Goal: Navigation & Orientation: Find specific page/section

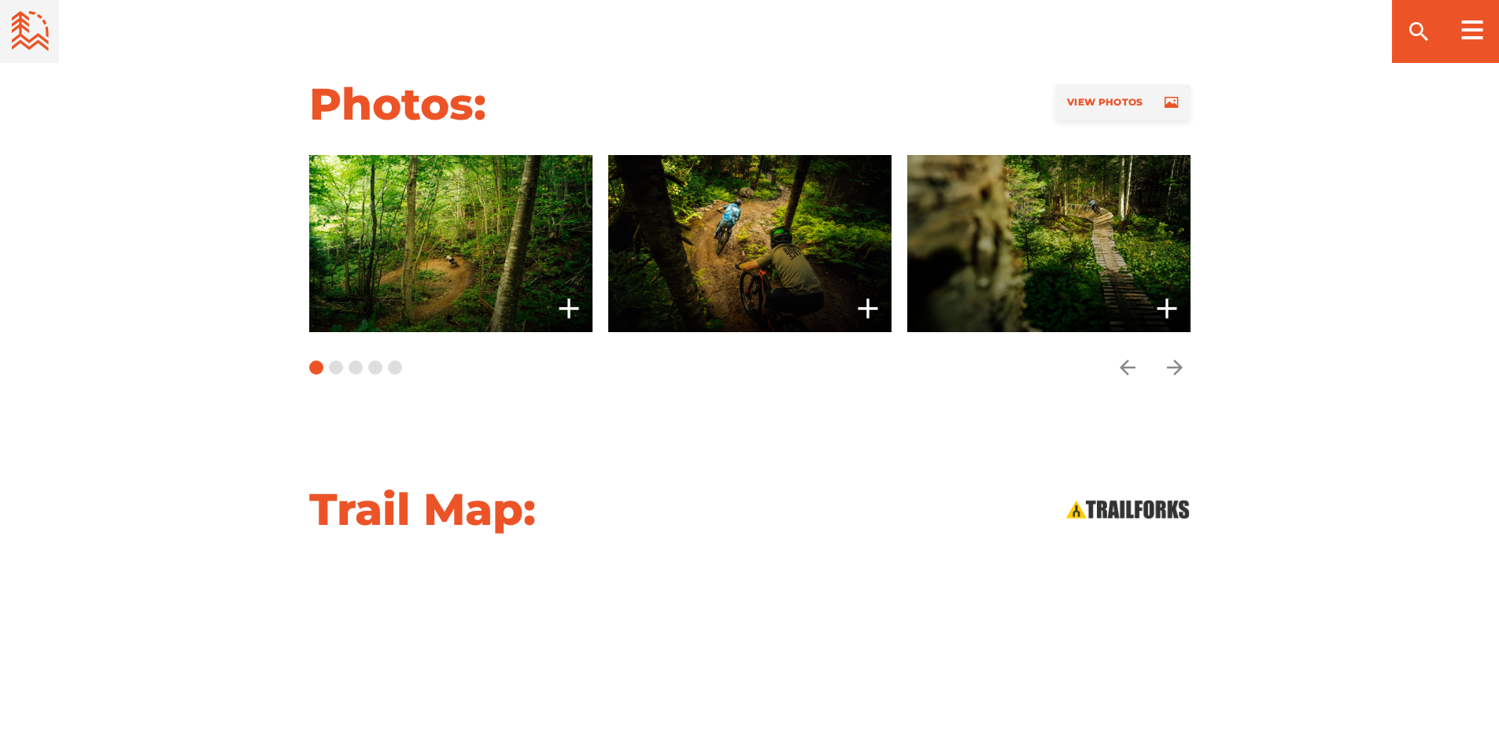
scroll to position [1495, 0]
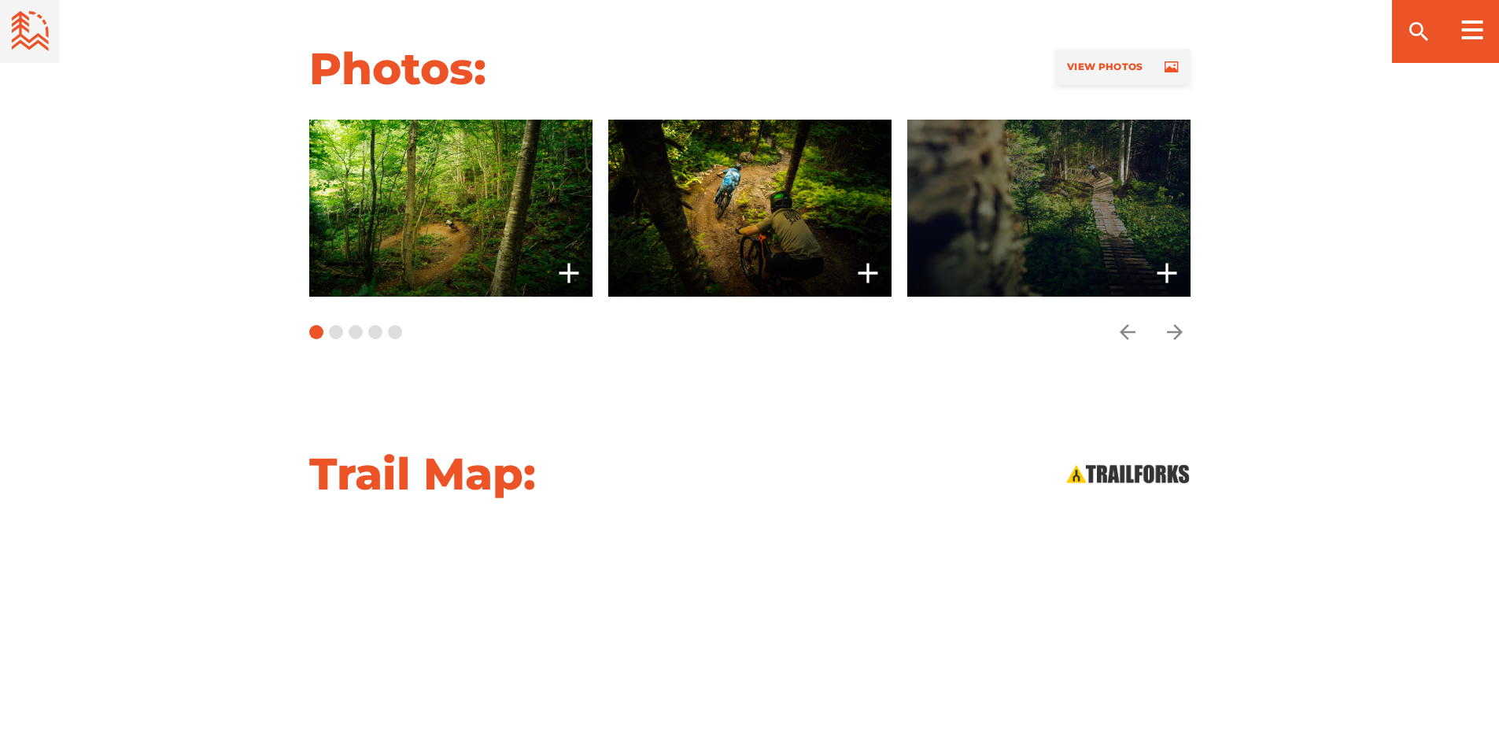
click at [1041, 161] on span at bounding box center [1048, 208] width 283 height 177
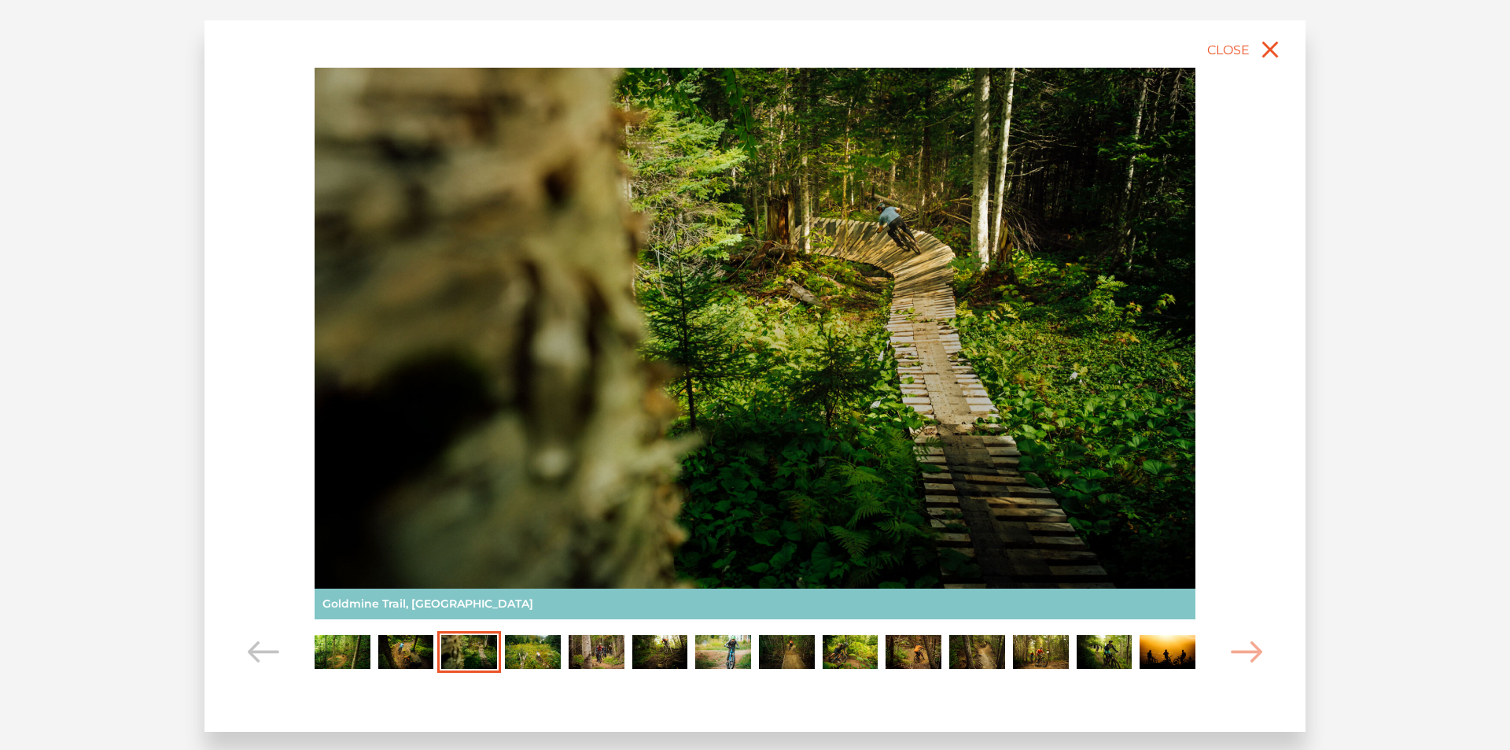
click at [544, 650] on img "Carousel Page 4" at bounding box center [533, 652] width 56 height 35
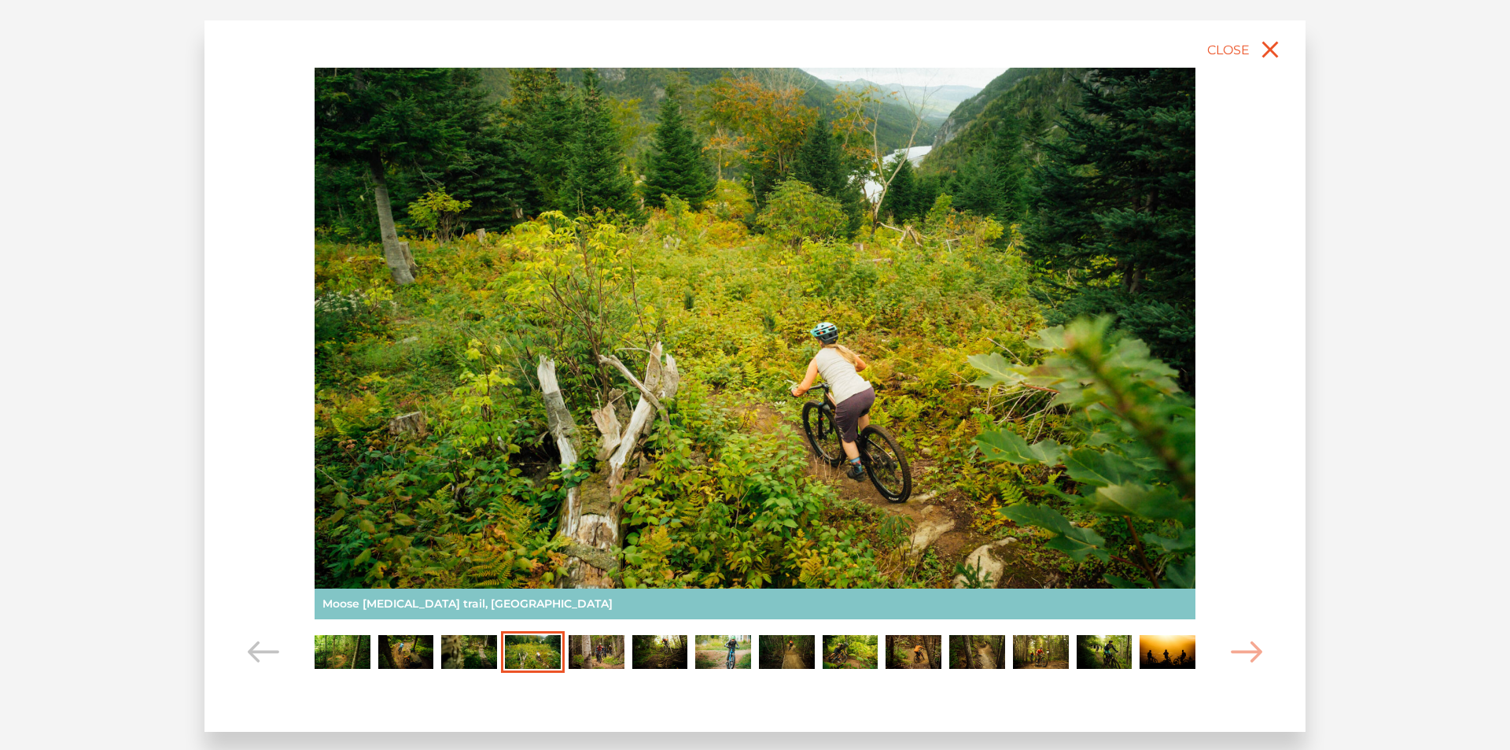
click at [602, 646] on img "Carousel Page 5" at bounding box center [597, 652] width 56 height 35
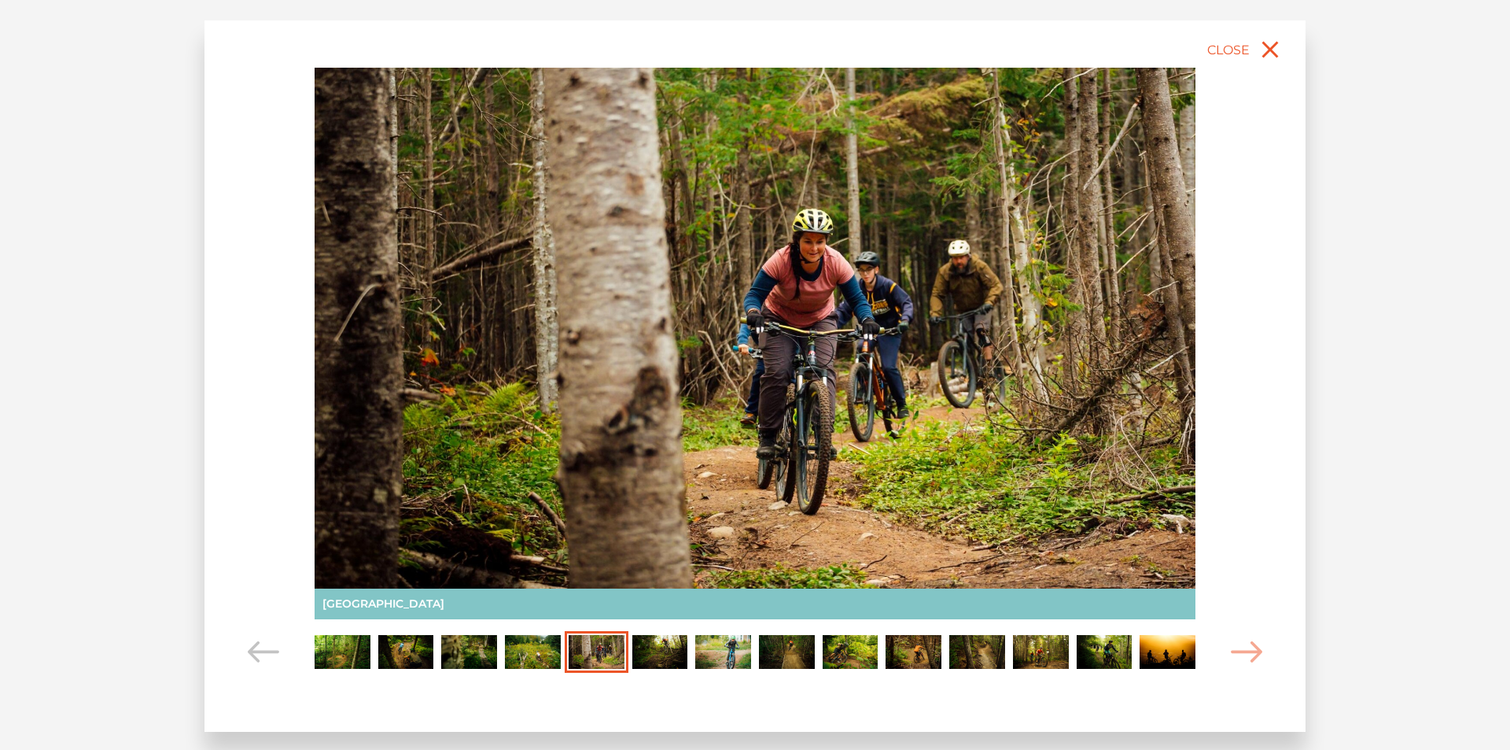
click at [659, 641] on img "Carousel Page 6" at bounding box center [660, 652] width 56 height 35
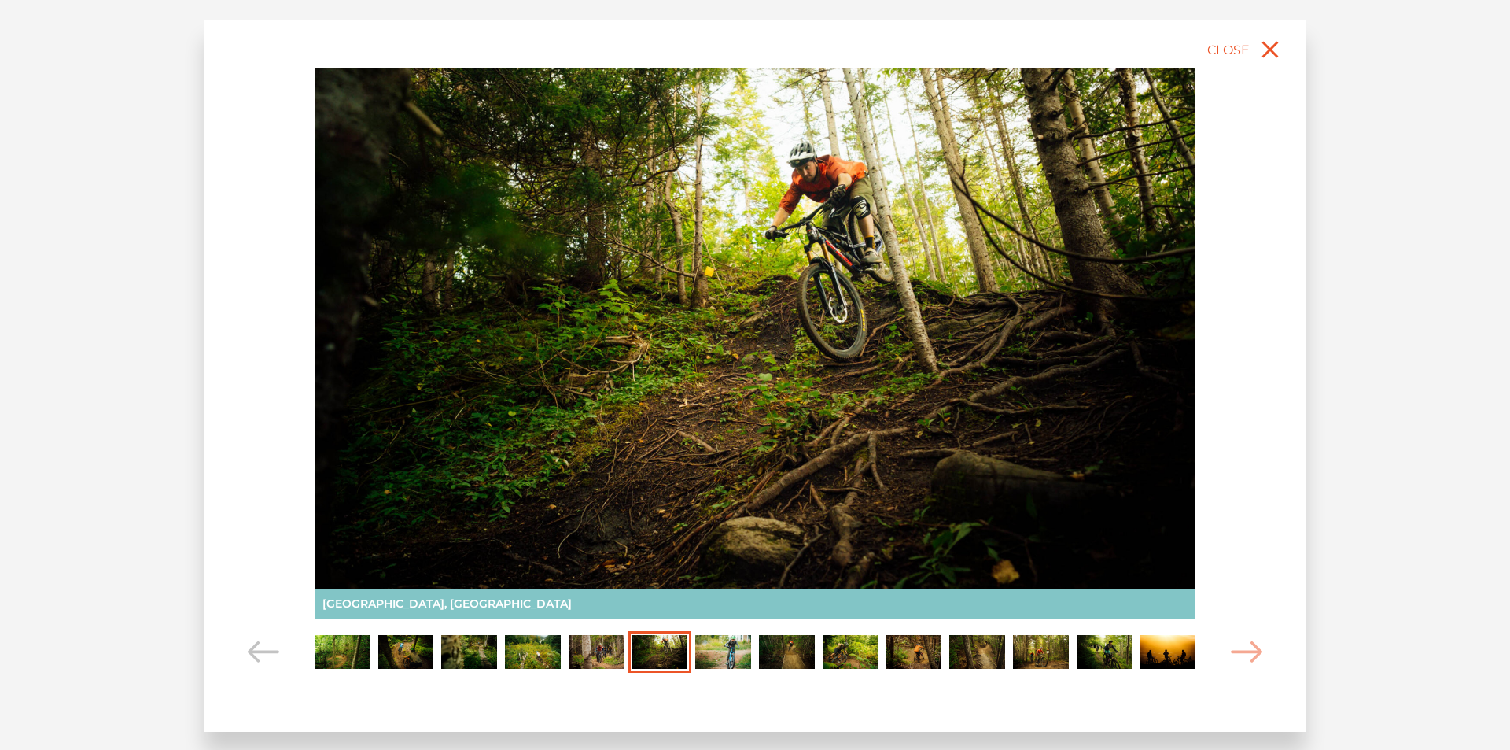
click at [722, 647] on img "Carousel Page 7" at bounding box center [723, 652] width 56 height 35
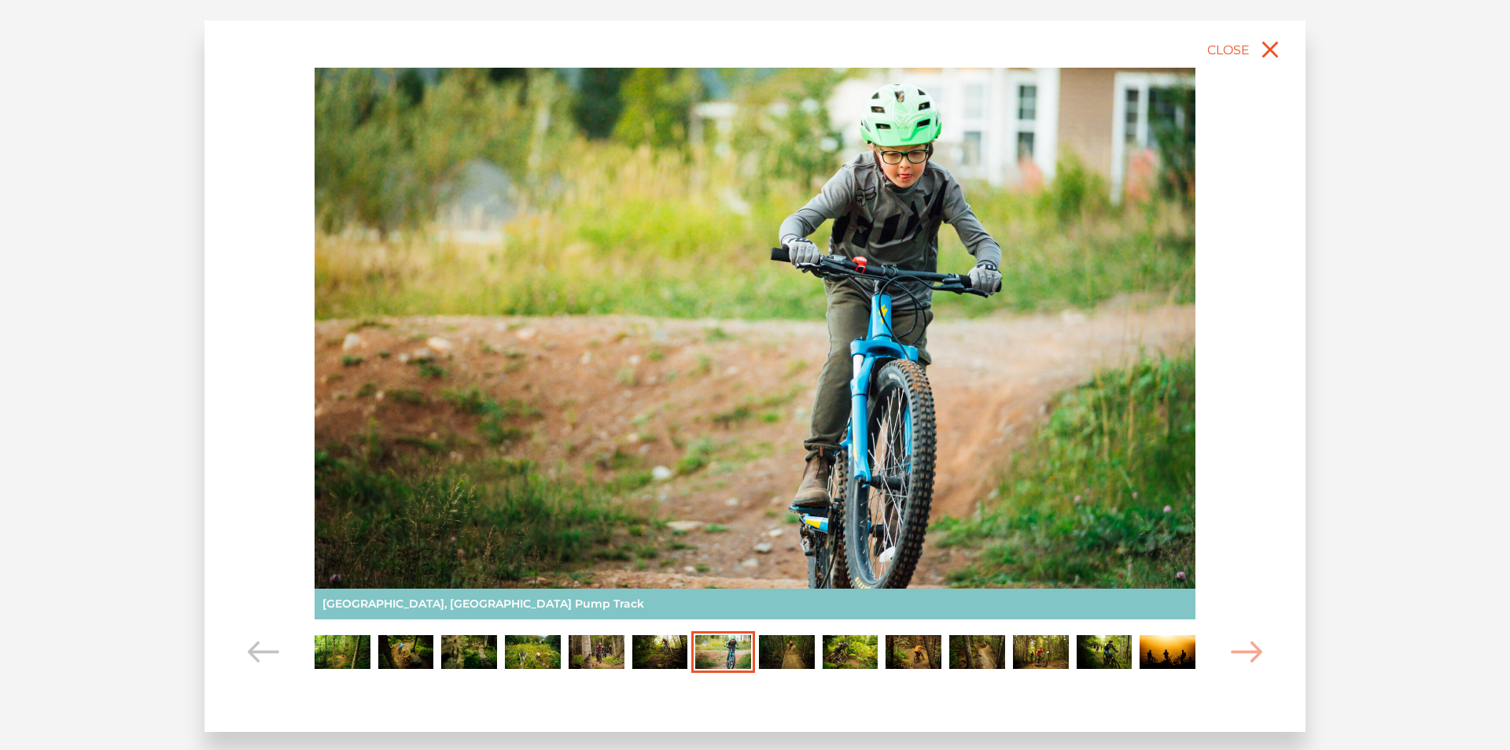
click at [783, 646] on img "Carousel Page 8" at bounding box center [787, 652] width 56 height 35
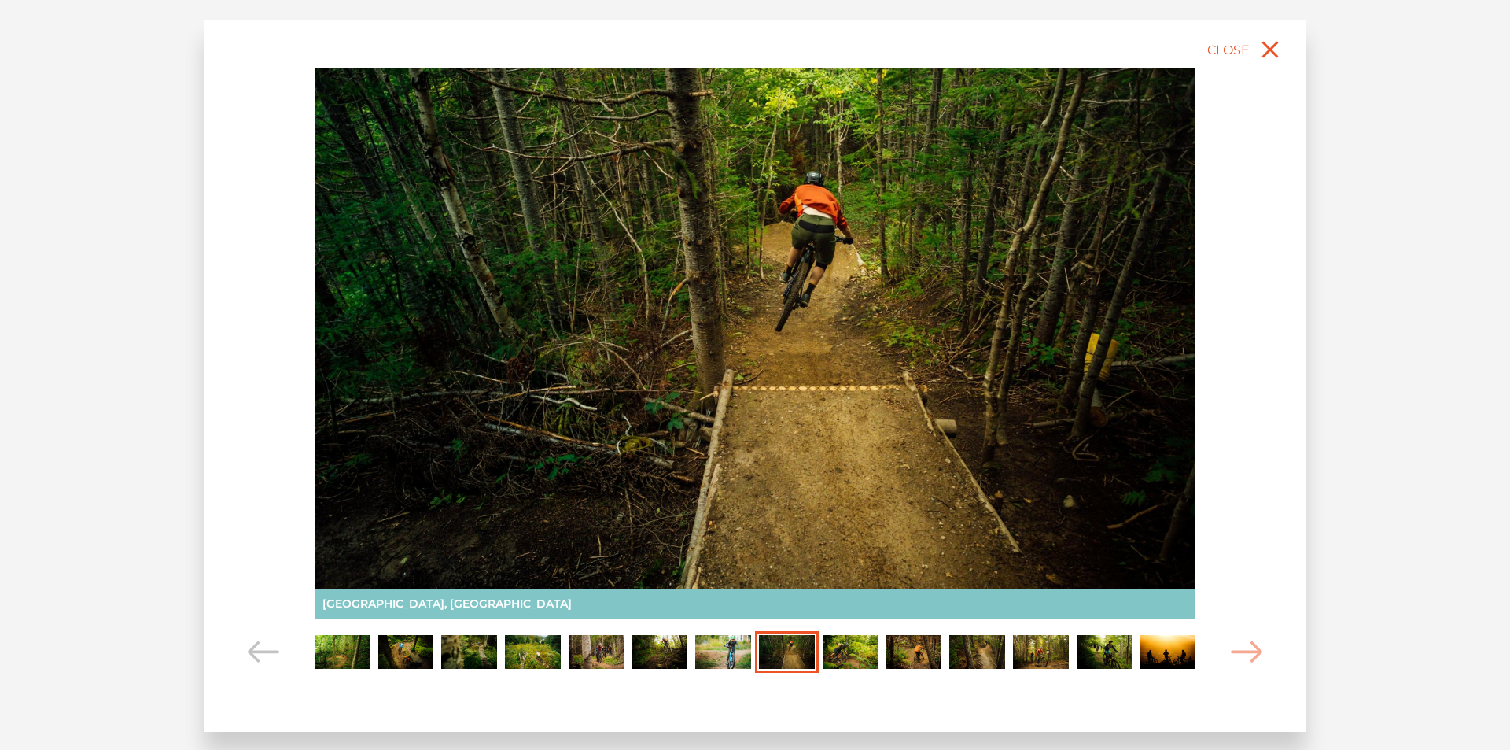
click at [843, 649] on img "Carousel Page 9" at bounding box center [851, 652] width 56 height 35
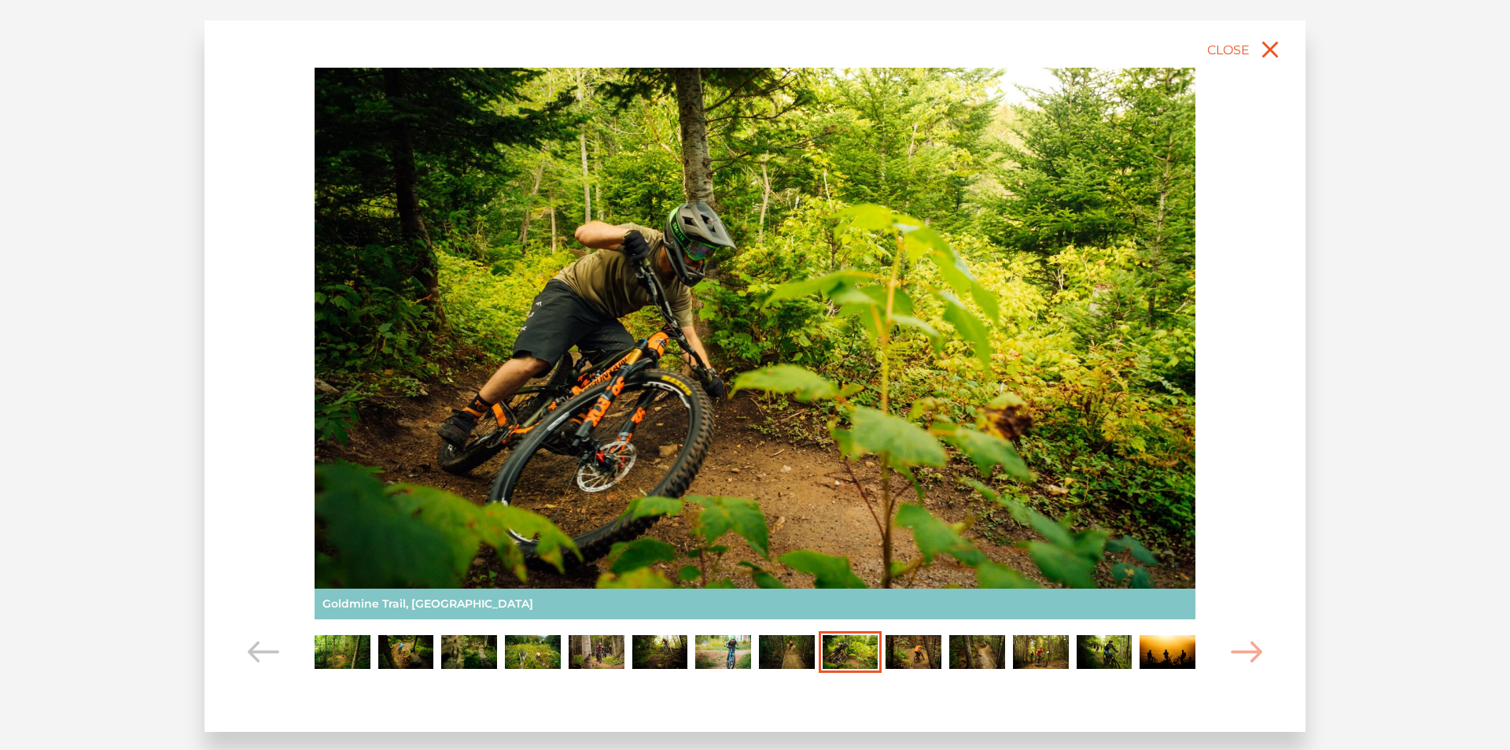
click at [909, 651] on img "Carousel Page 10" at bounding box center [914, 652] width 56 height 35
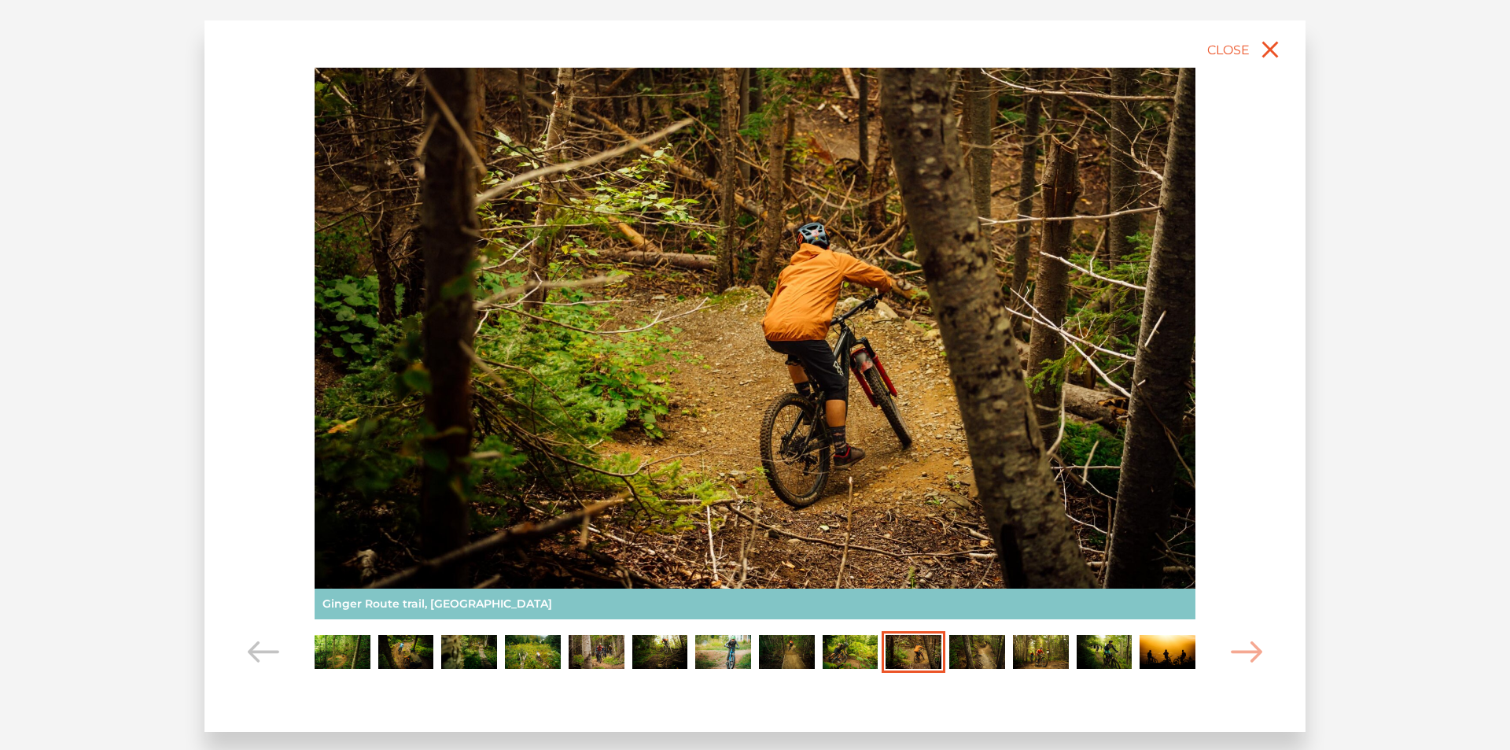
click at [976, 645] on img "Carousel Page 11" at bounding box center [977, 652] width 56 height 35
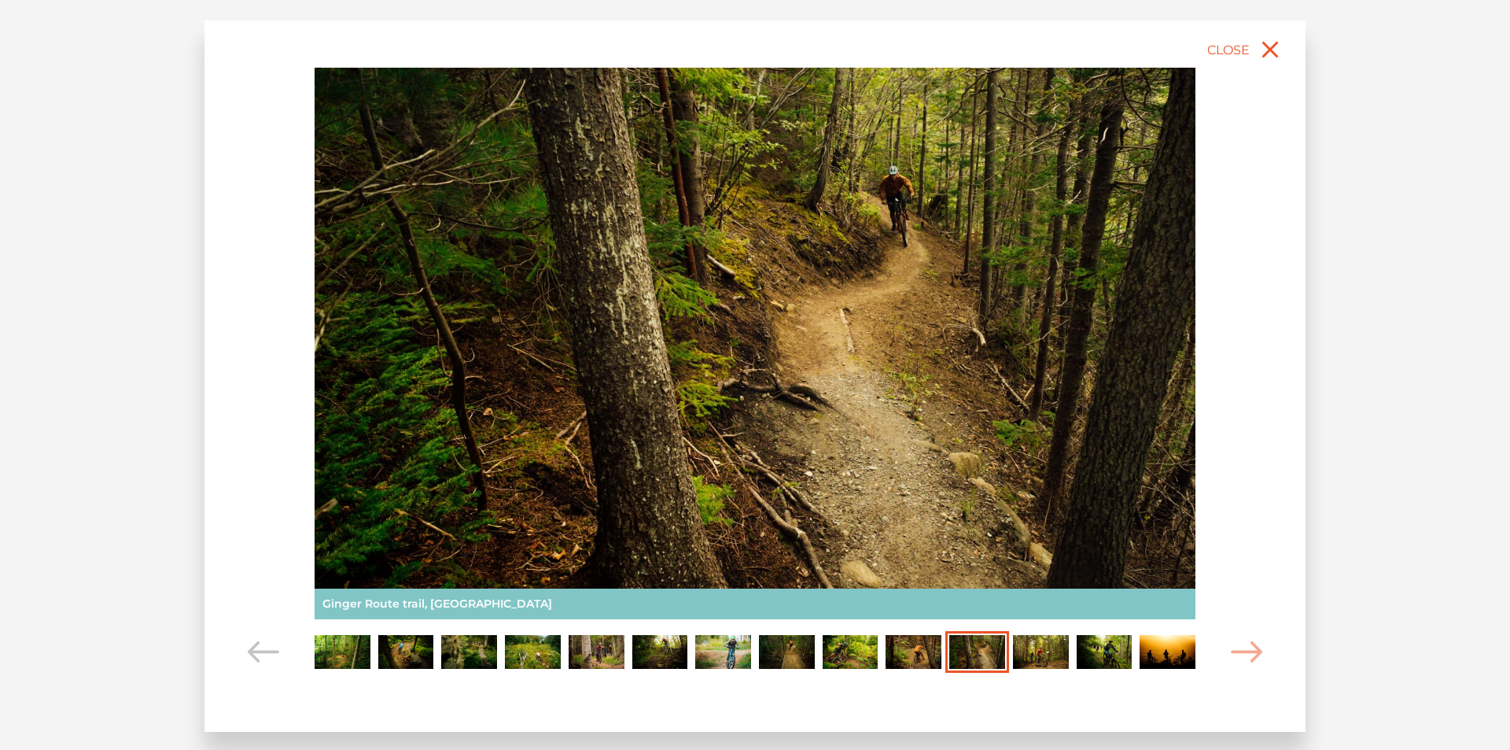
click at [1032, 651] on img "Carousel Page 12" at bounding box center [1041, 652] width 56 height 35
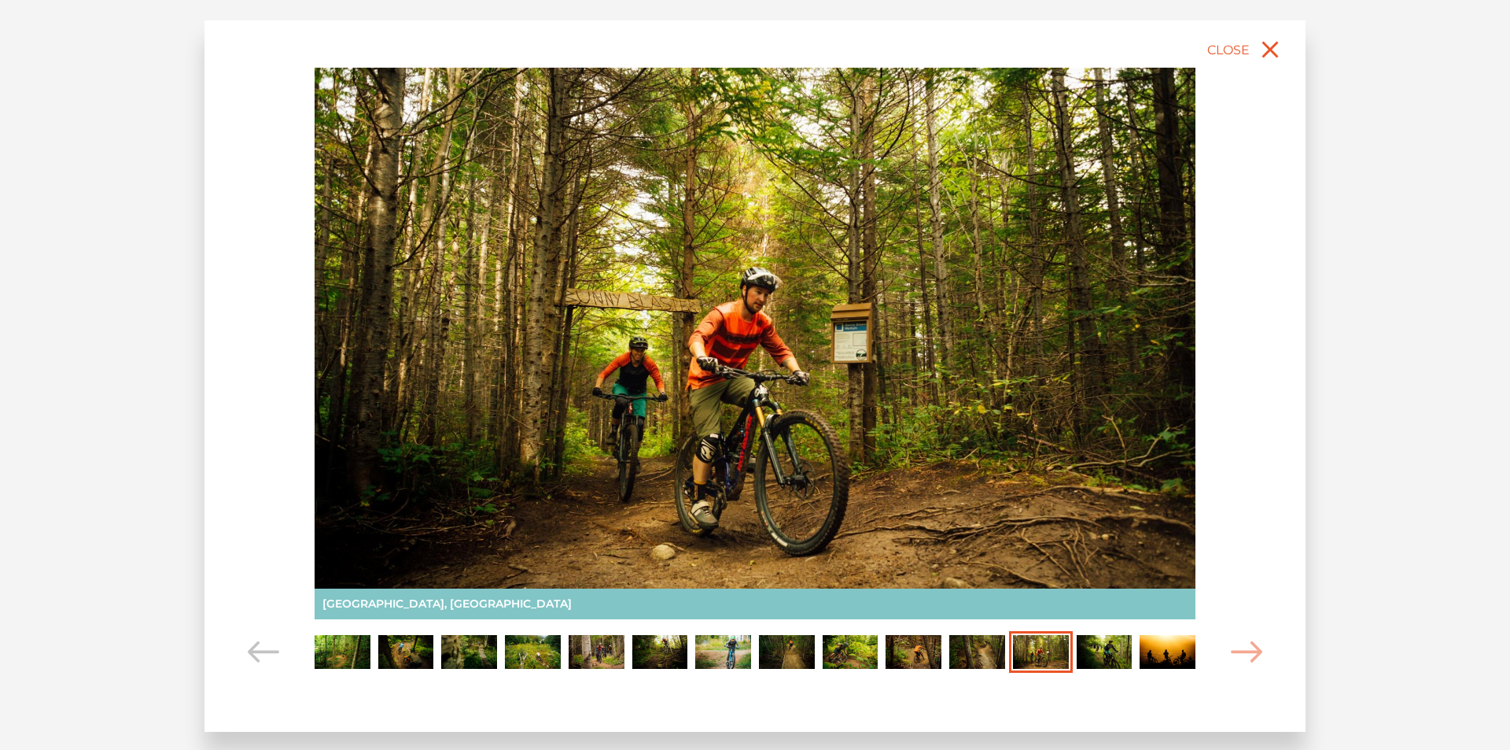
click at [1107, 651] on img "Carousel Page 13" at bounding box center [1105, 652] width 56 height 35
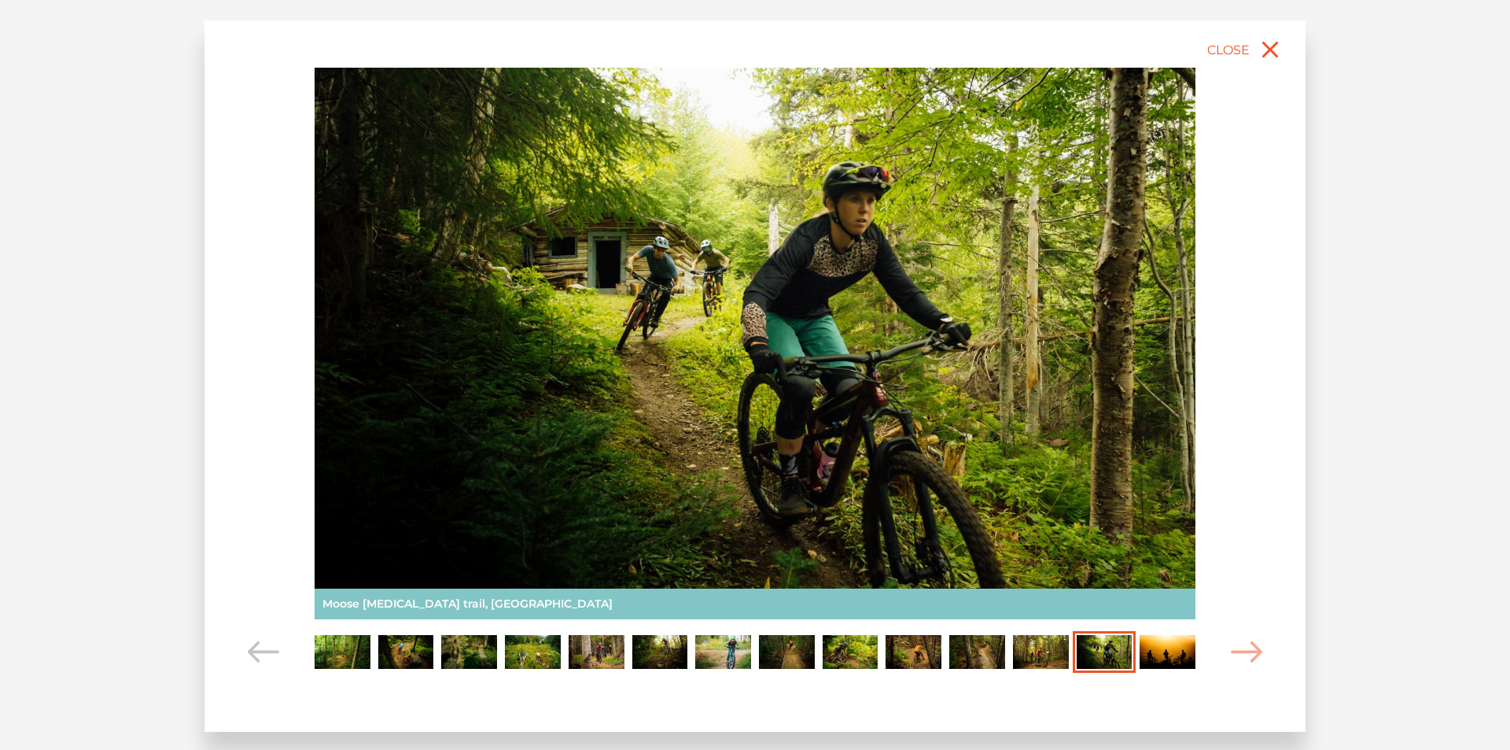
click at [1142, 647] on img "Carousel Page 14" at bounding box center [1168, 652] width 56 height 35
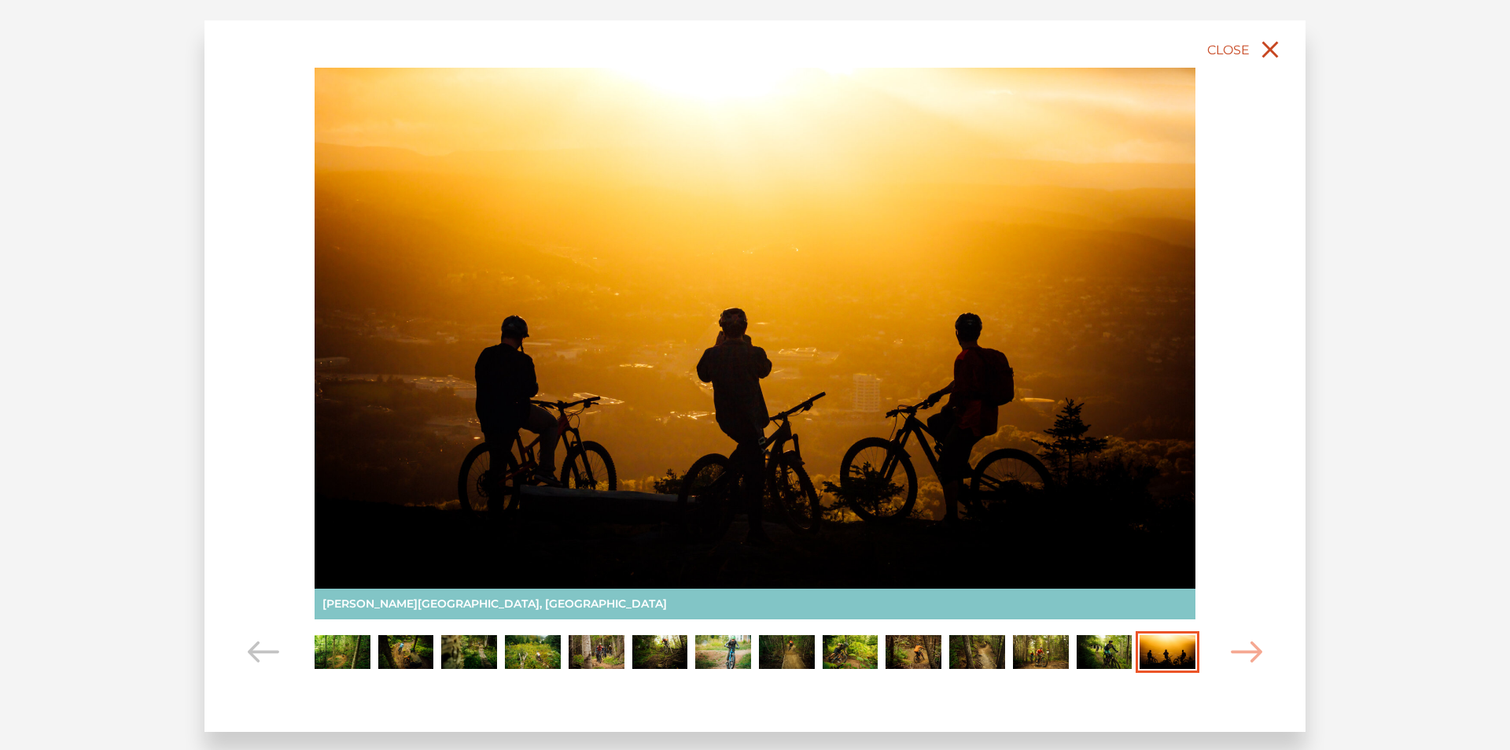
click at [1223, 50] on span "Close" at bounding box center [1229, 49] width 42 height 15
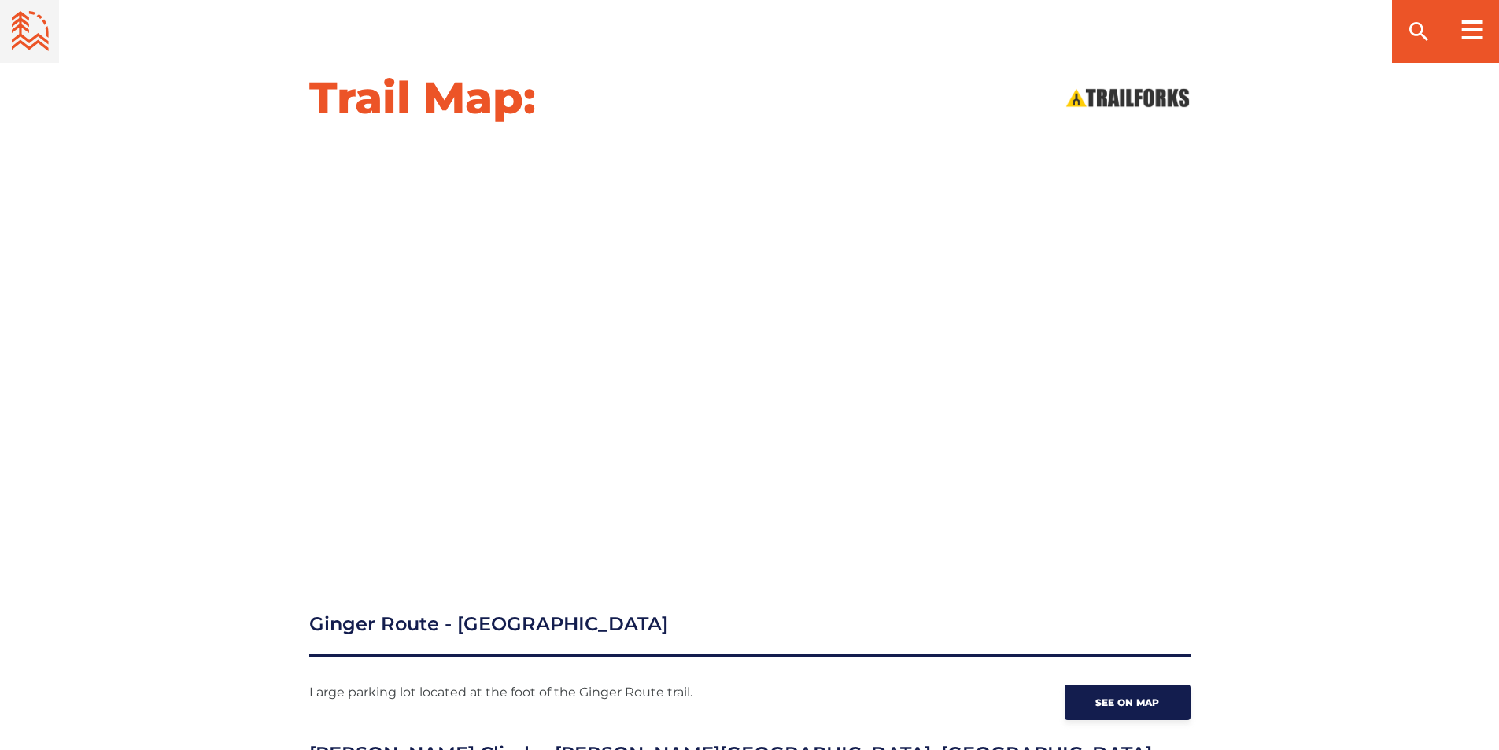
scroll to position [1888, 0]
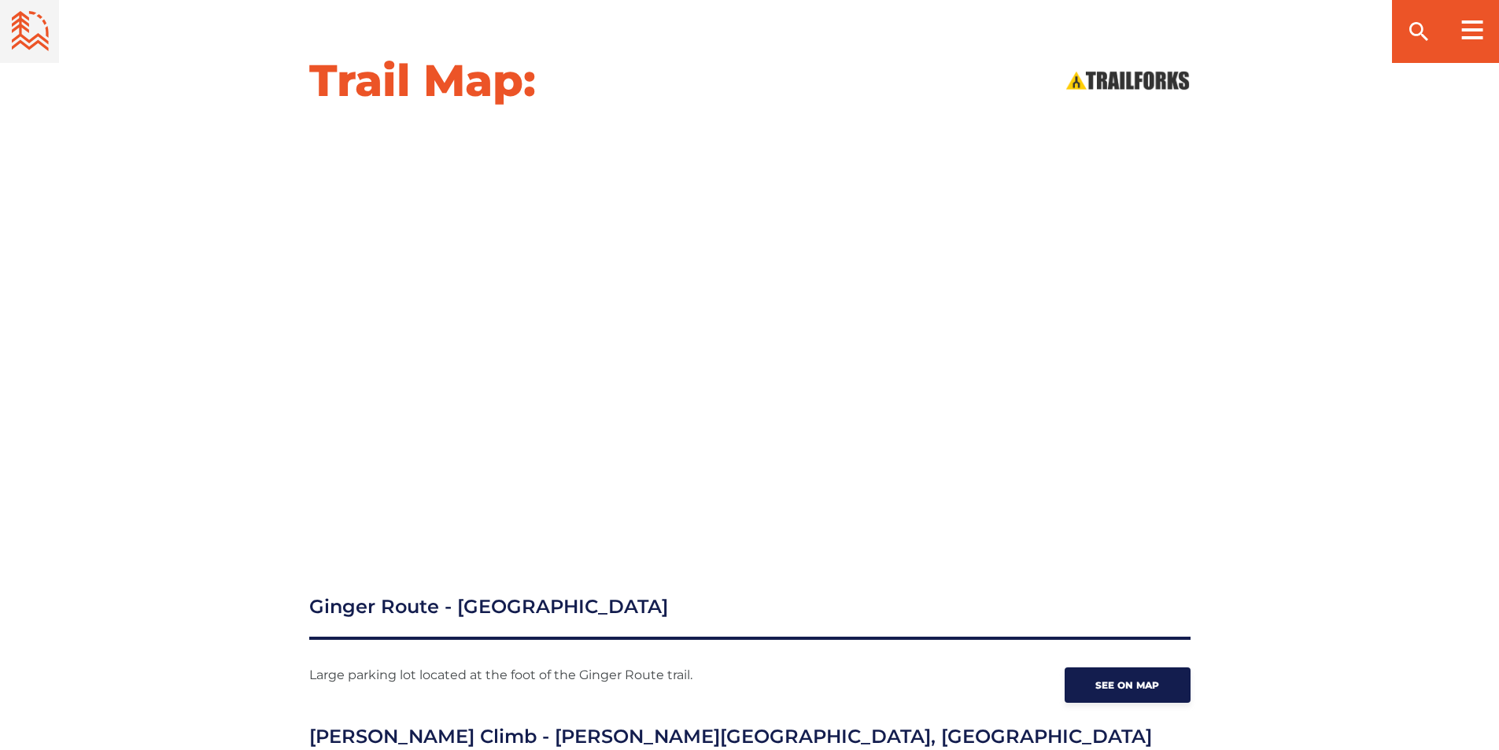
click at [462, 722] on h3 "[PERSON_NAME] Climb - [PERSON_NAME][GEOGRAPHIC_DATA], [GEOGRAPHIC_DATA]" at bounding box center [749, 745] width 881 height 47
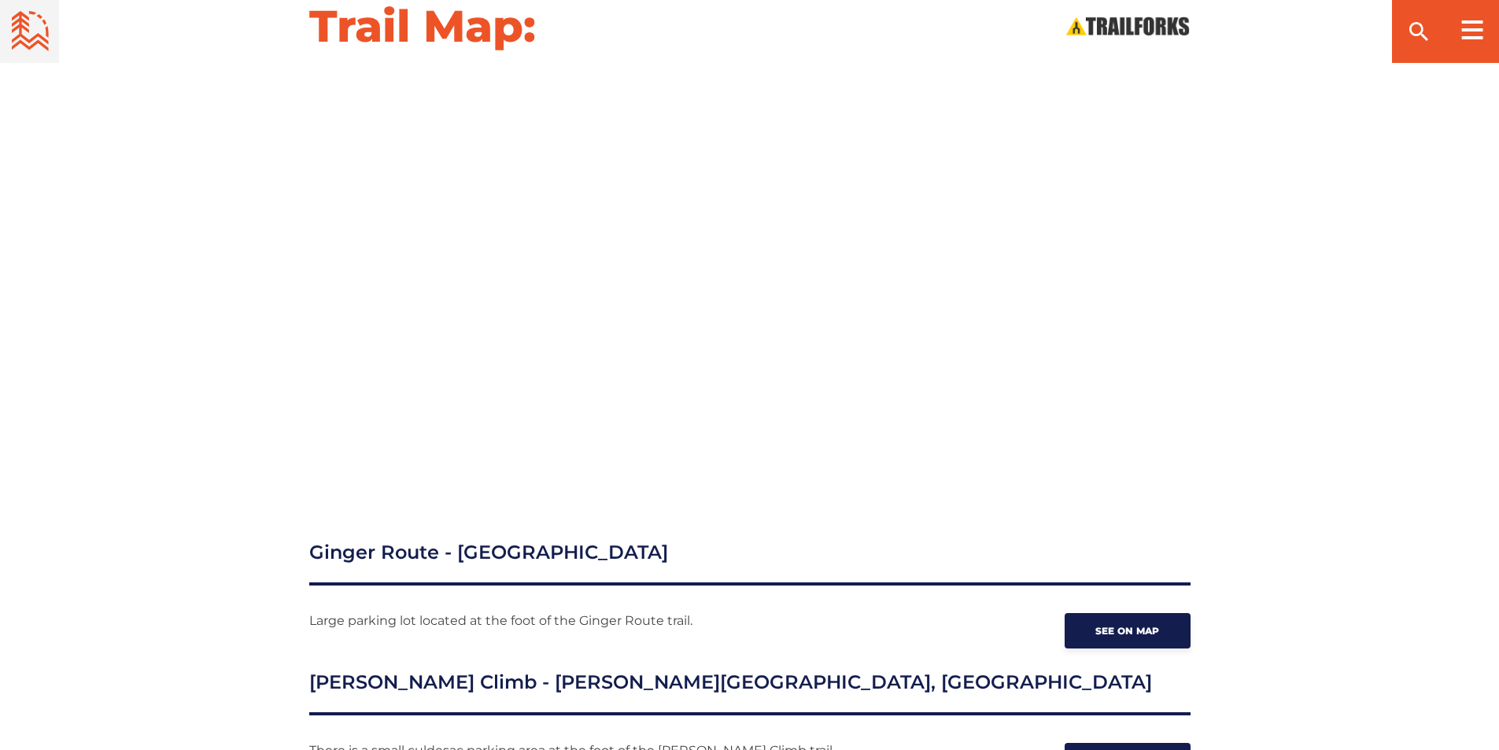
scroll to position [2045, 0]
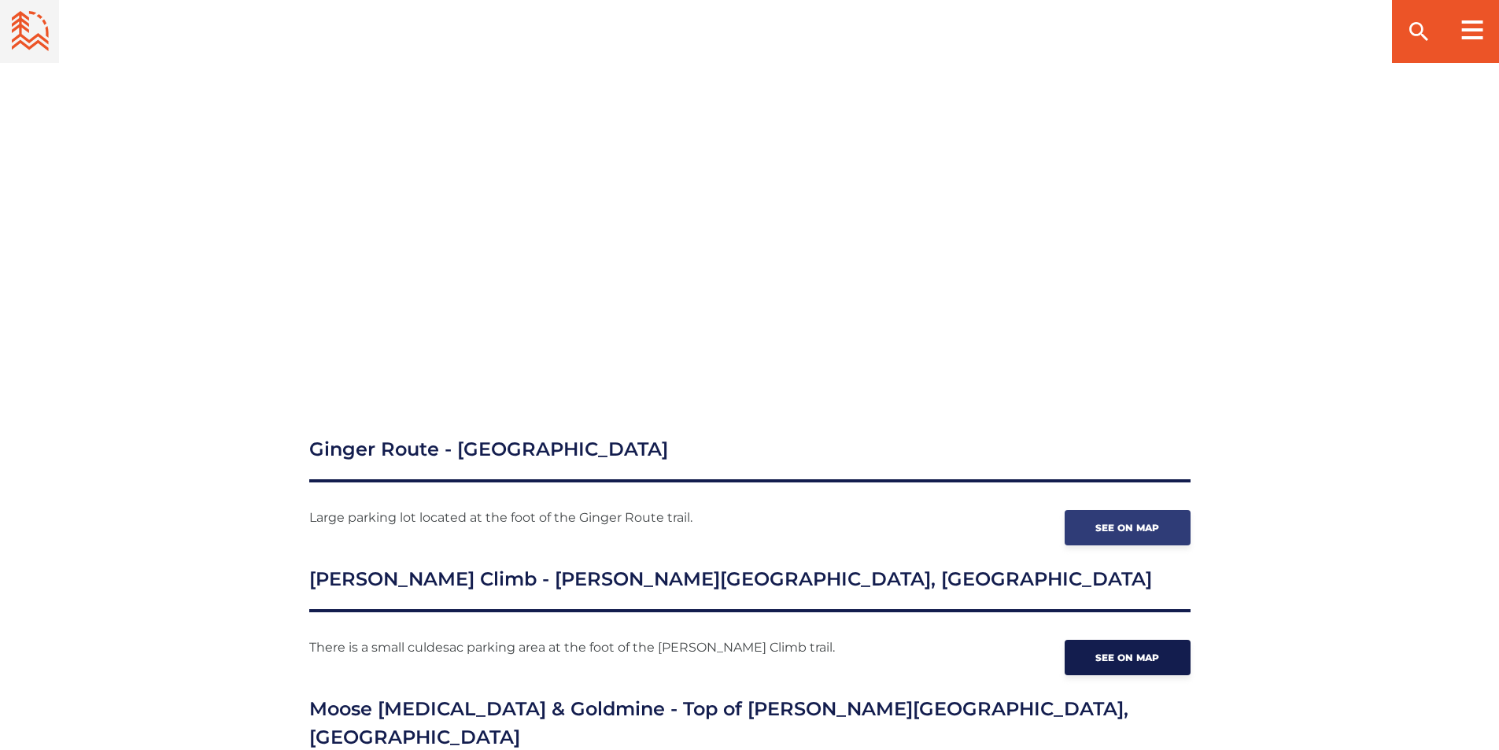
click at [1082, 510] on link "See on map" at bounding box center [1127, 527] width 126 height 35
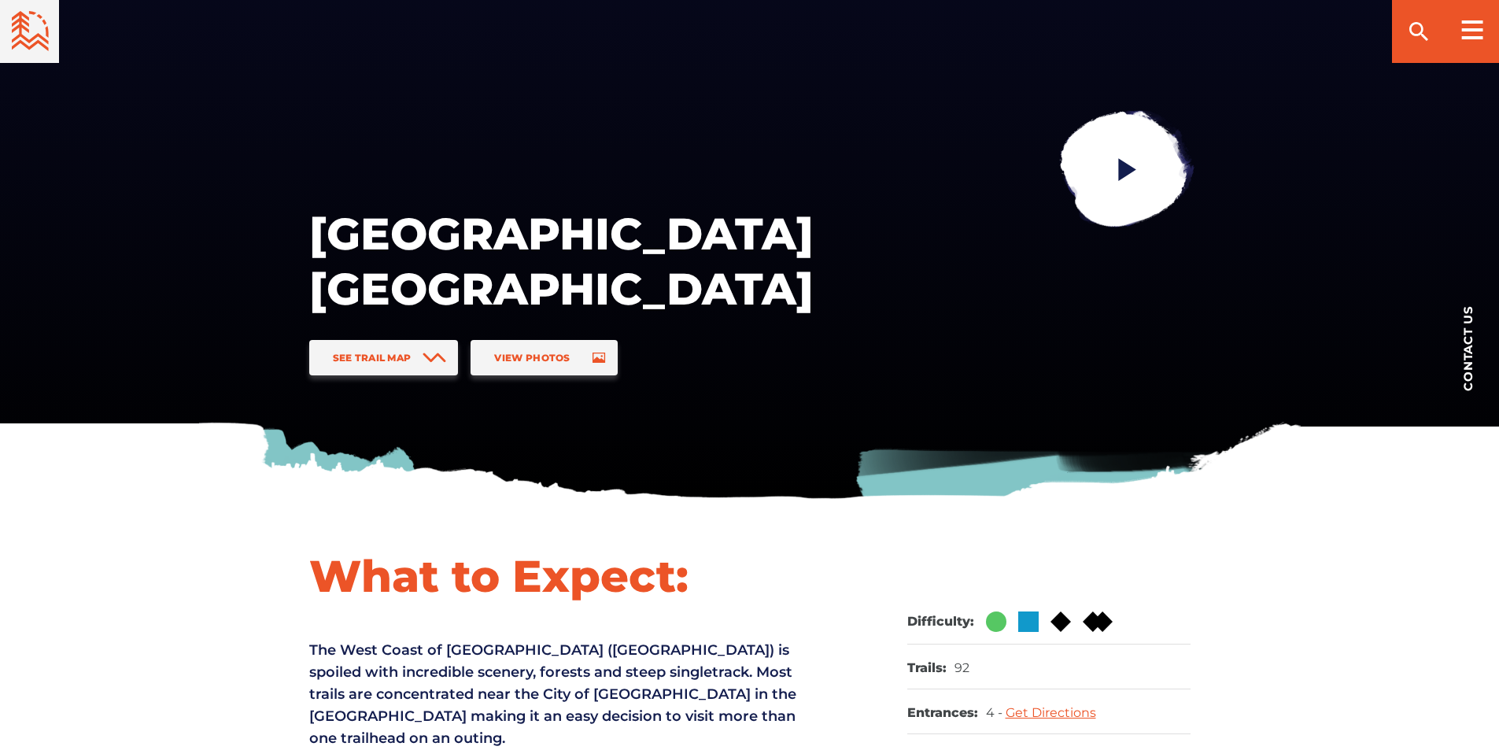
scroll to position [0, 0]
